Goal: Information Seeking & Learning: Learn about a topic

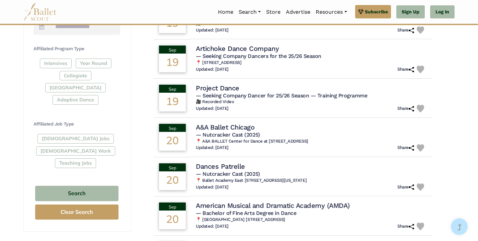
scroll to position [480, 0]
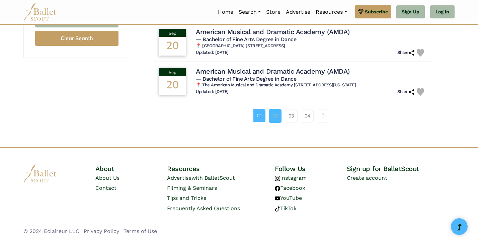
click at [273, 116] on link "02" at bounding box center [275, 115] width 13 height 13
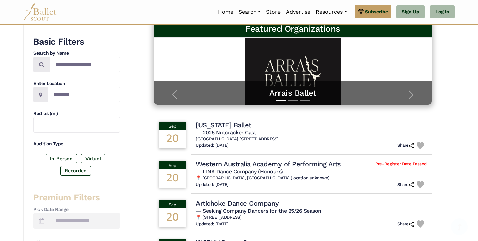
scroll to position [112, 0]
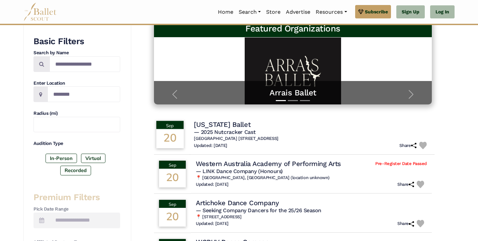
click at [246, 125] on h4 "[US_STATE] Ballet" at bounding box center [222, 124] width 57 height 9
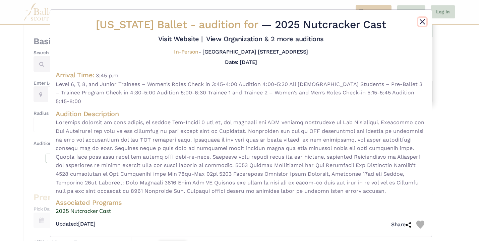
click at [422, 20] on button "Close" at bounding box center [422, 22] width 8 height 8
